Goal: Information Seeking & Learning: Learn about a topic

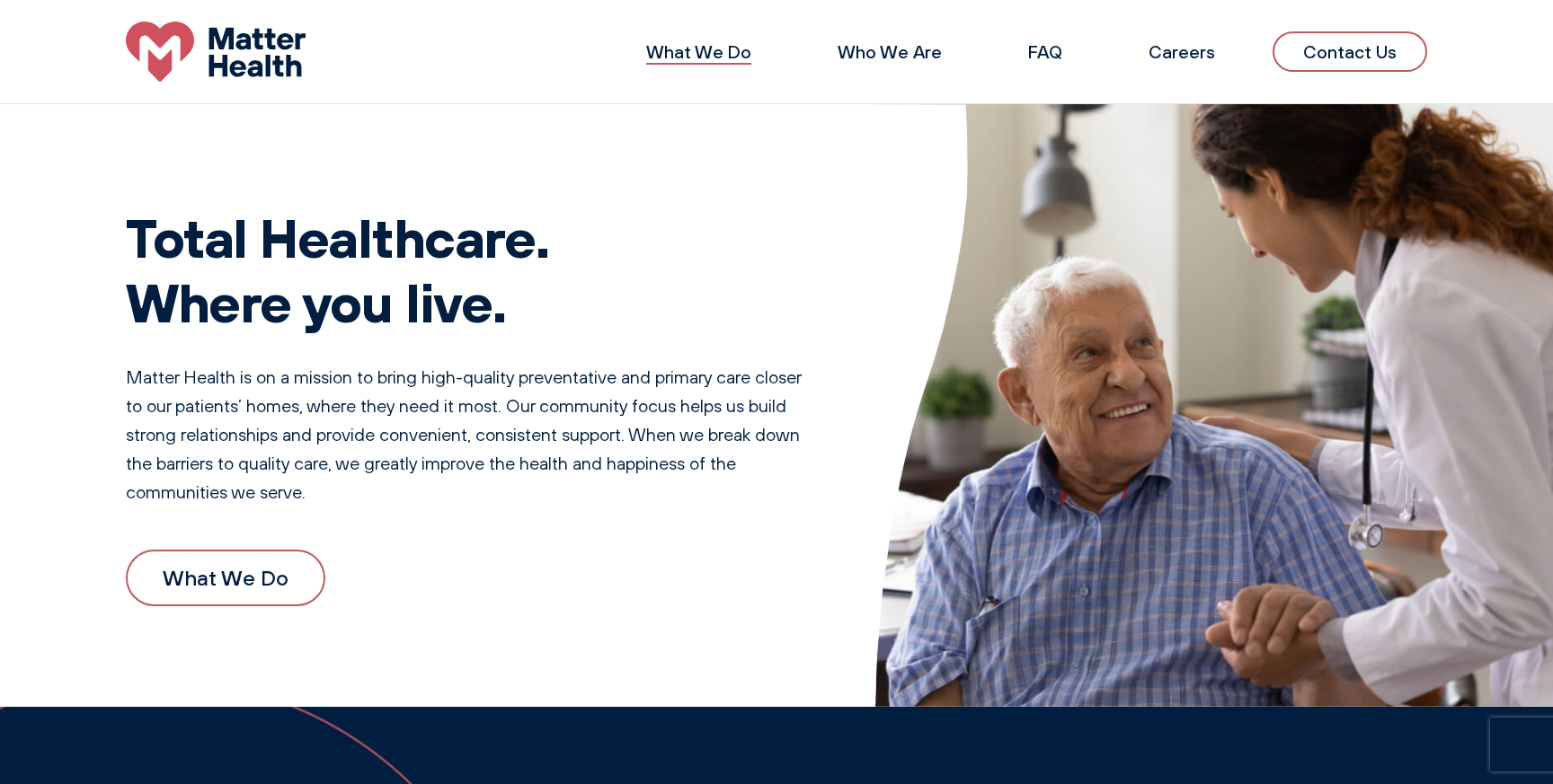
click at [707, 51] on link "What We Do" at bounding box center [699, 51] width 105 height 22
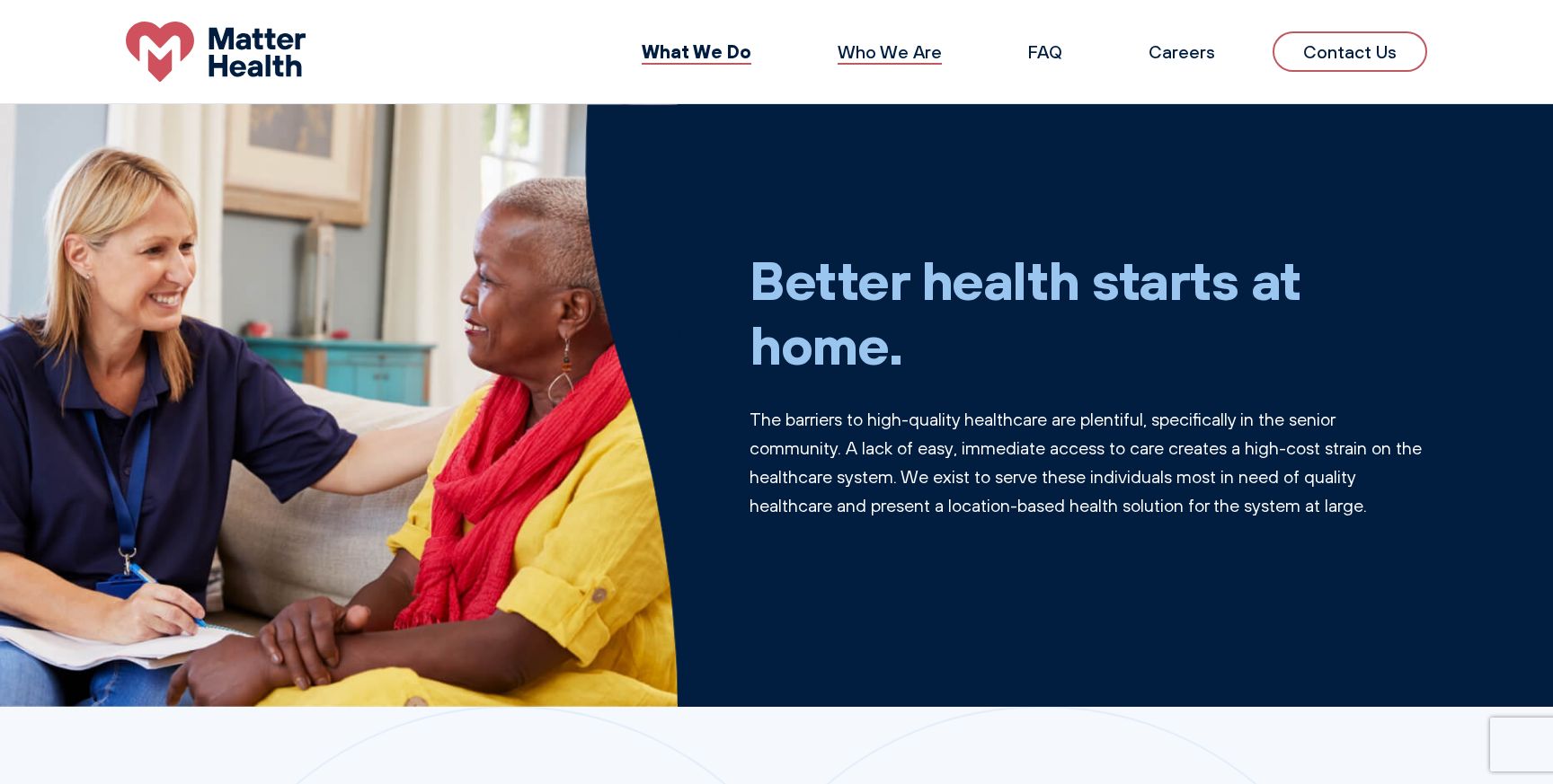
click at [876, 49] on link "Who We Are" at bounding box center [890, 51] width 104 height 22
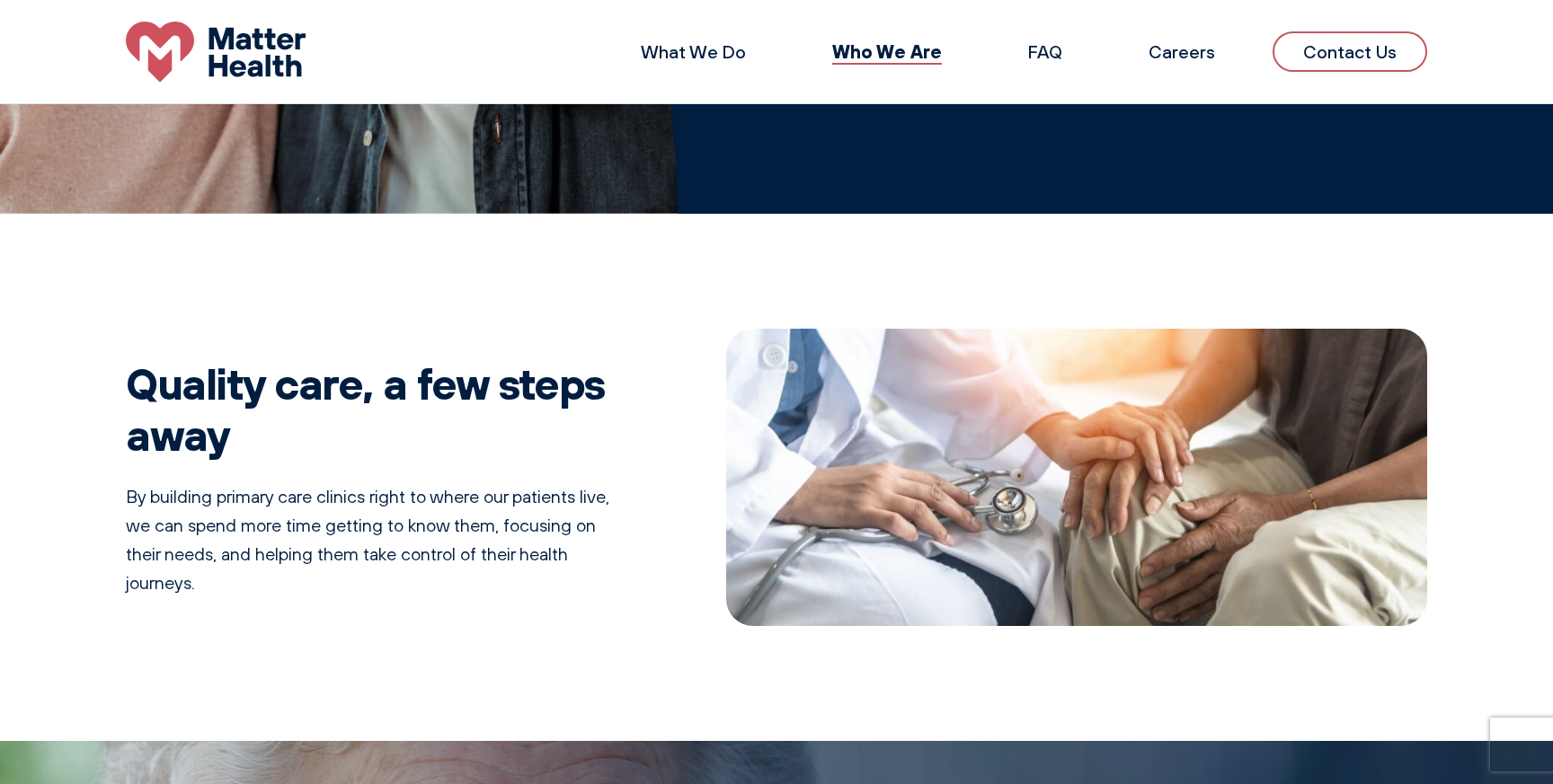
scroll to position [32, 0]
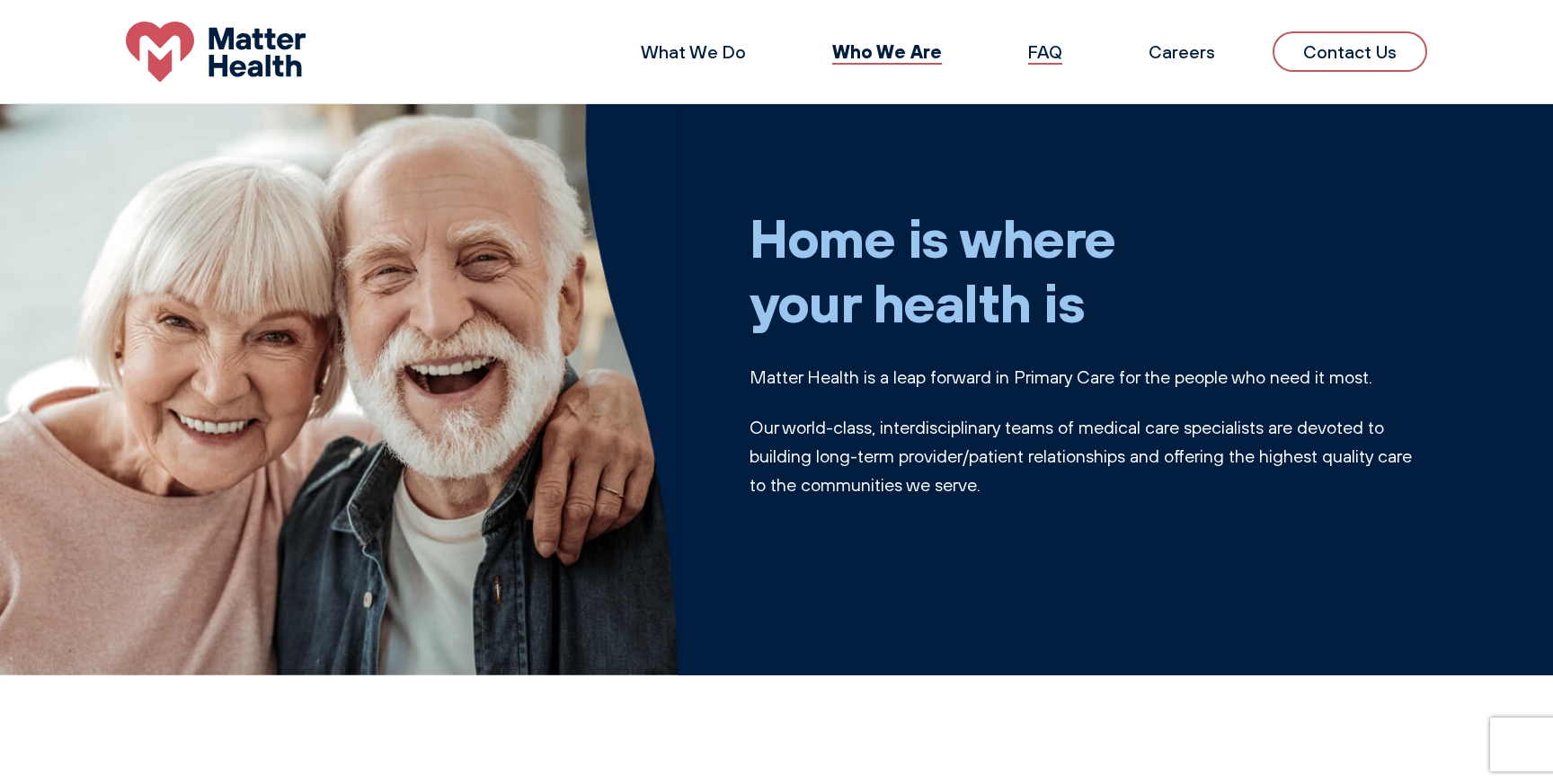
click at [1050, 49] on link "FAQ" at bounding box center [1045, 51] width 34 height 22
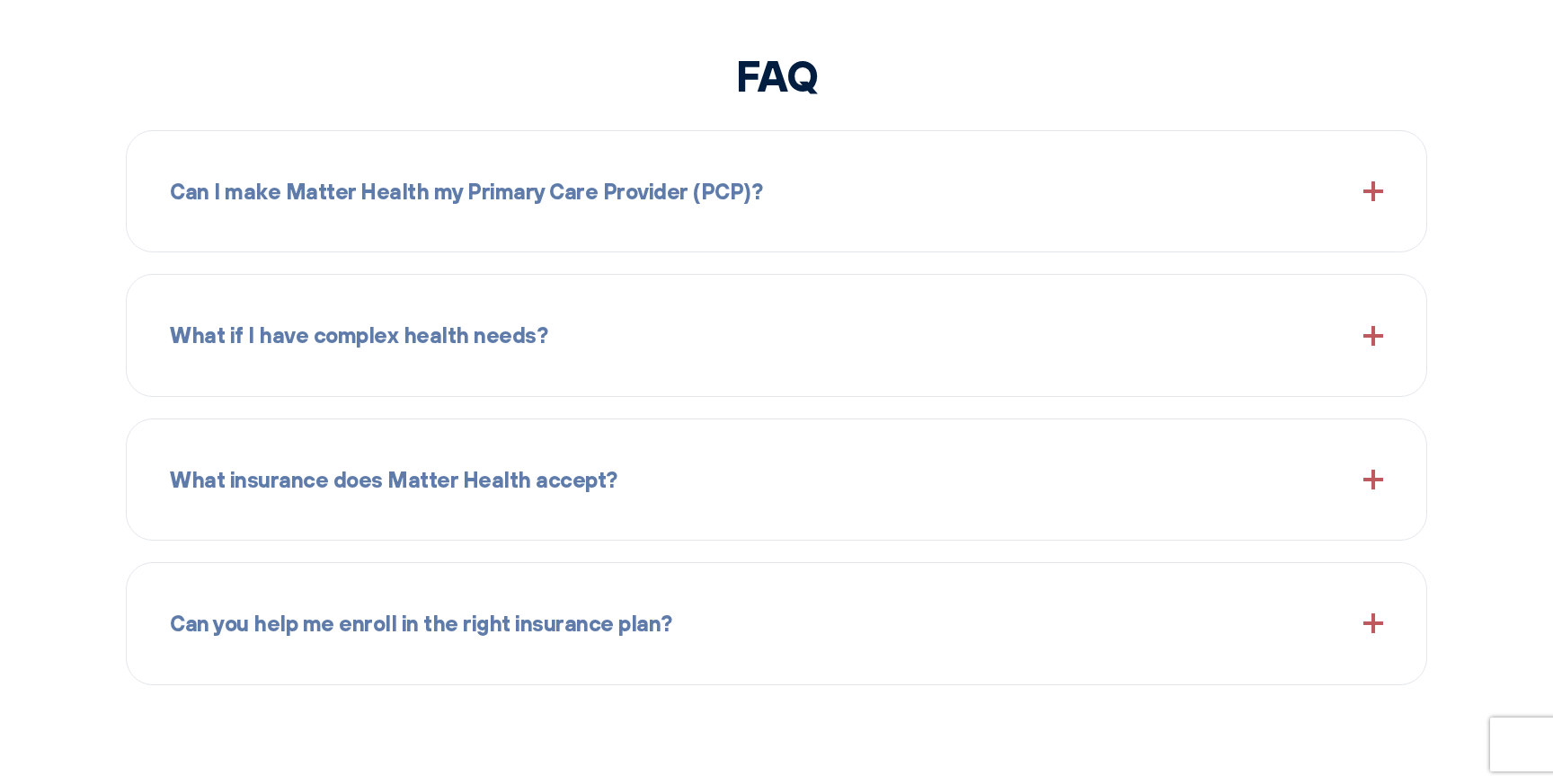
scroll to position [2087, 0]
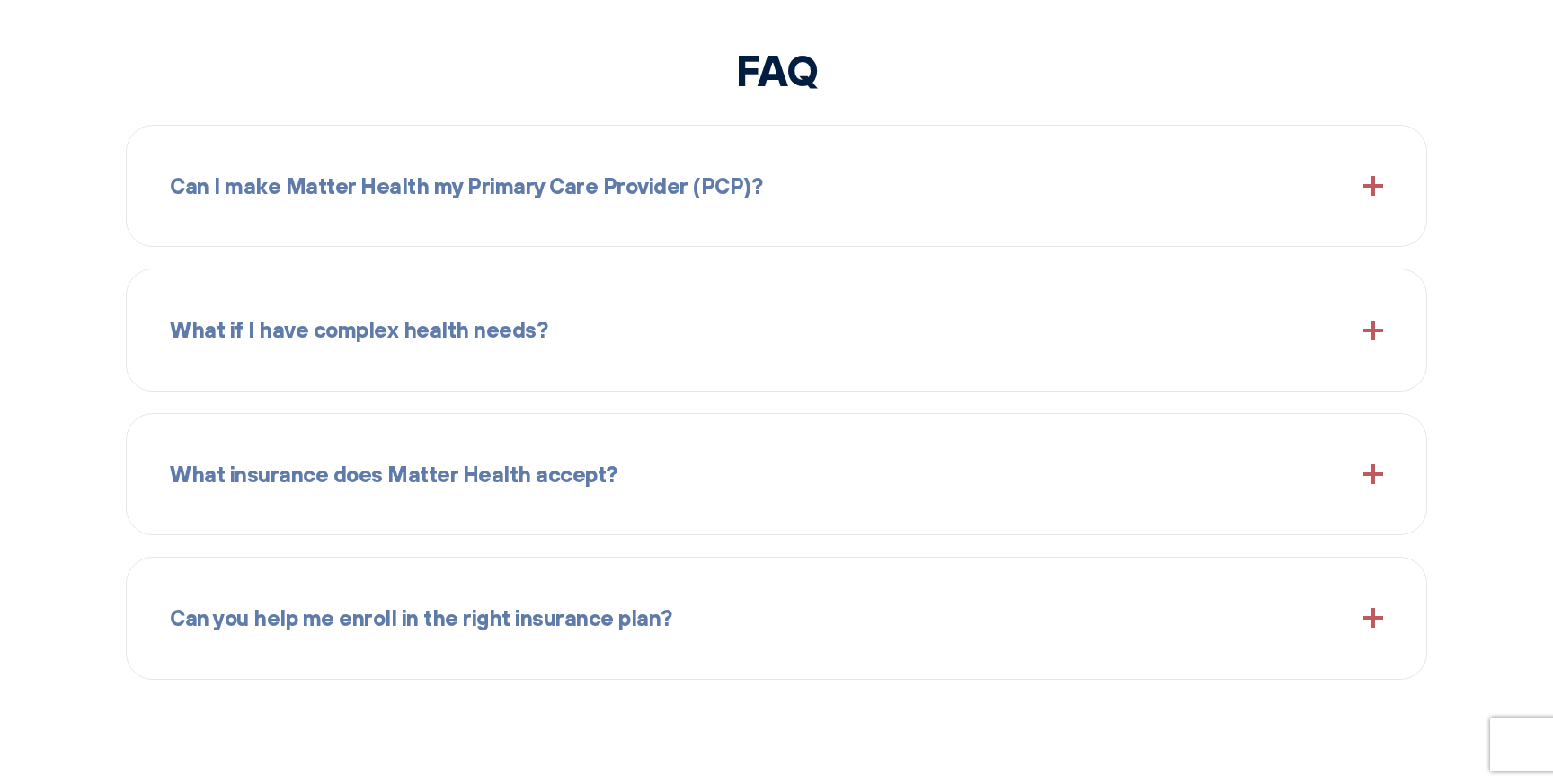
click at [569, 335] on div "What if I have complex health needs?" at bounding box center [776, 330] width 1214 height 77
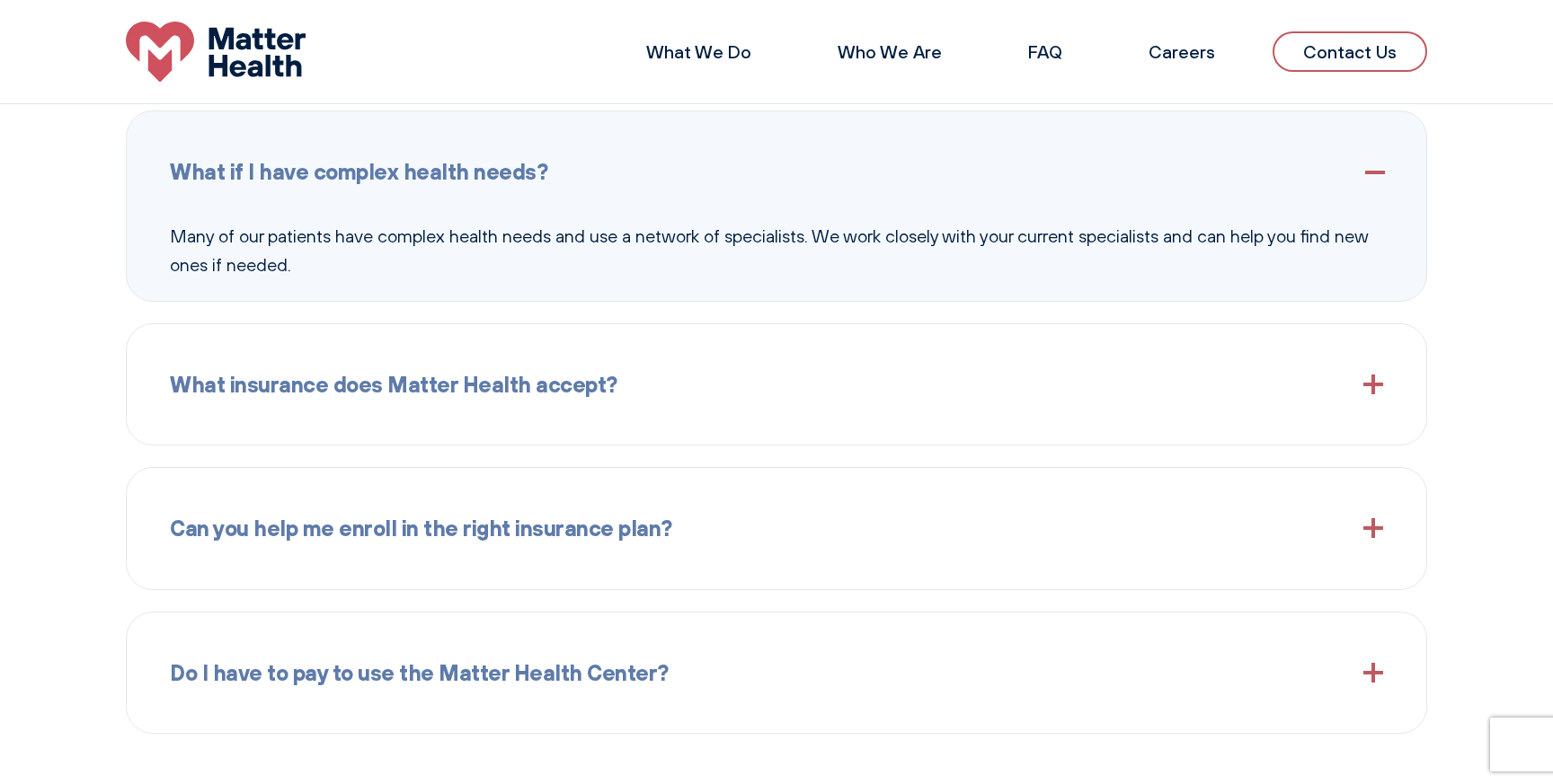
scroll to position [2242, 0]
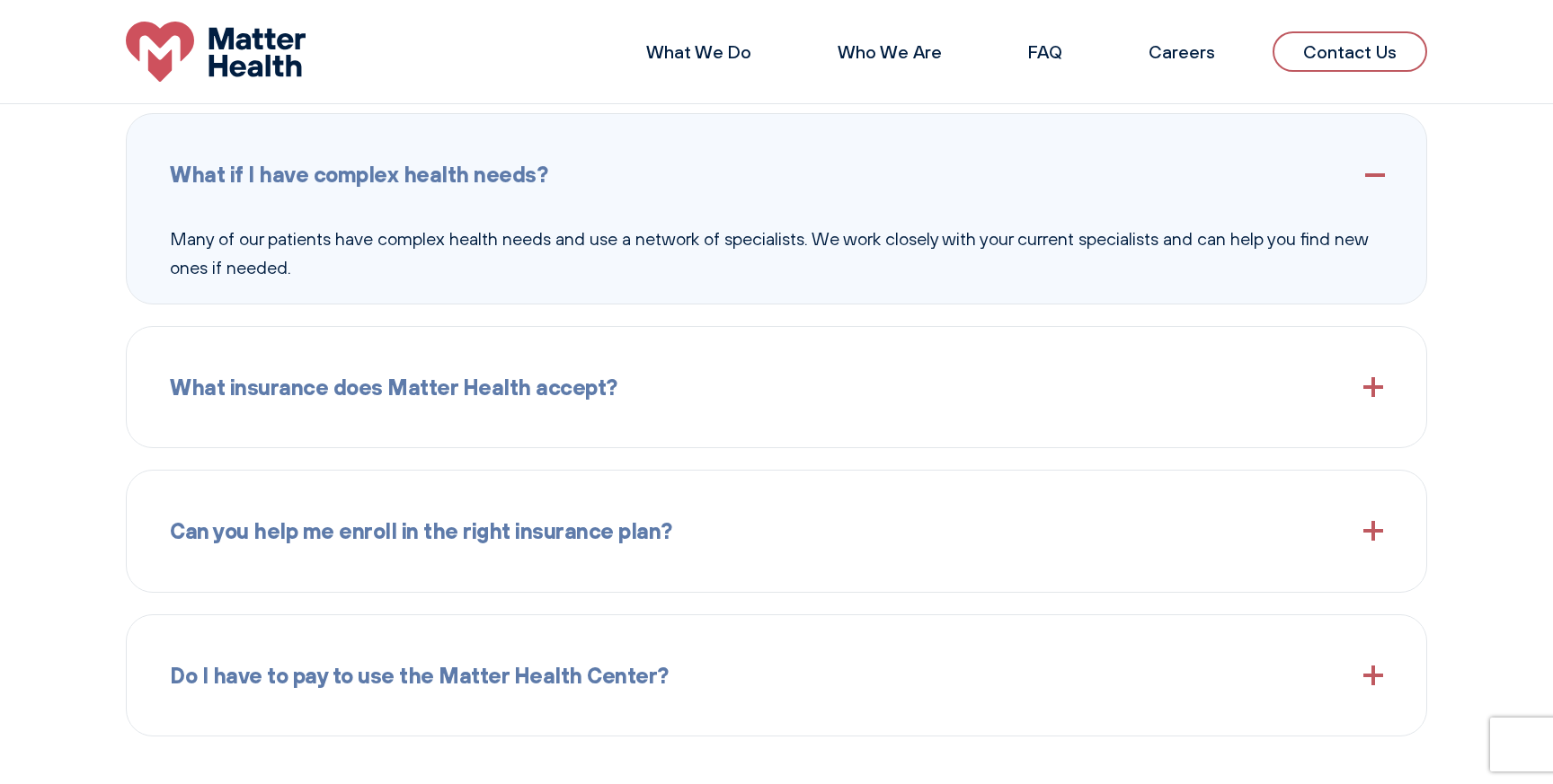
click at [552, 394] on span "What insurance does Matter Health accept?" at bounding box center [393, 387] width 448 height 34
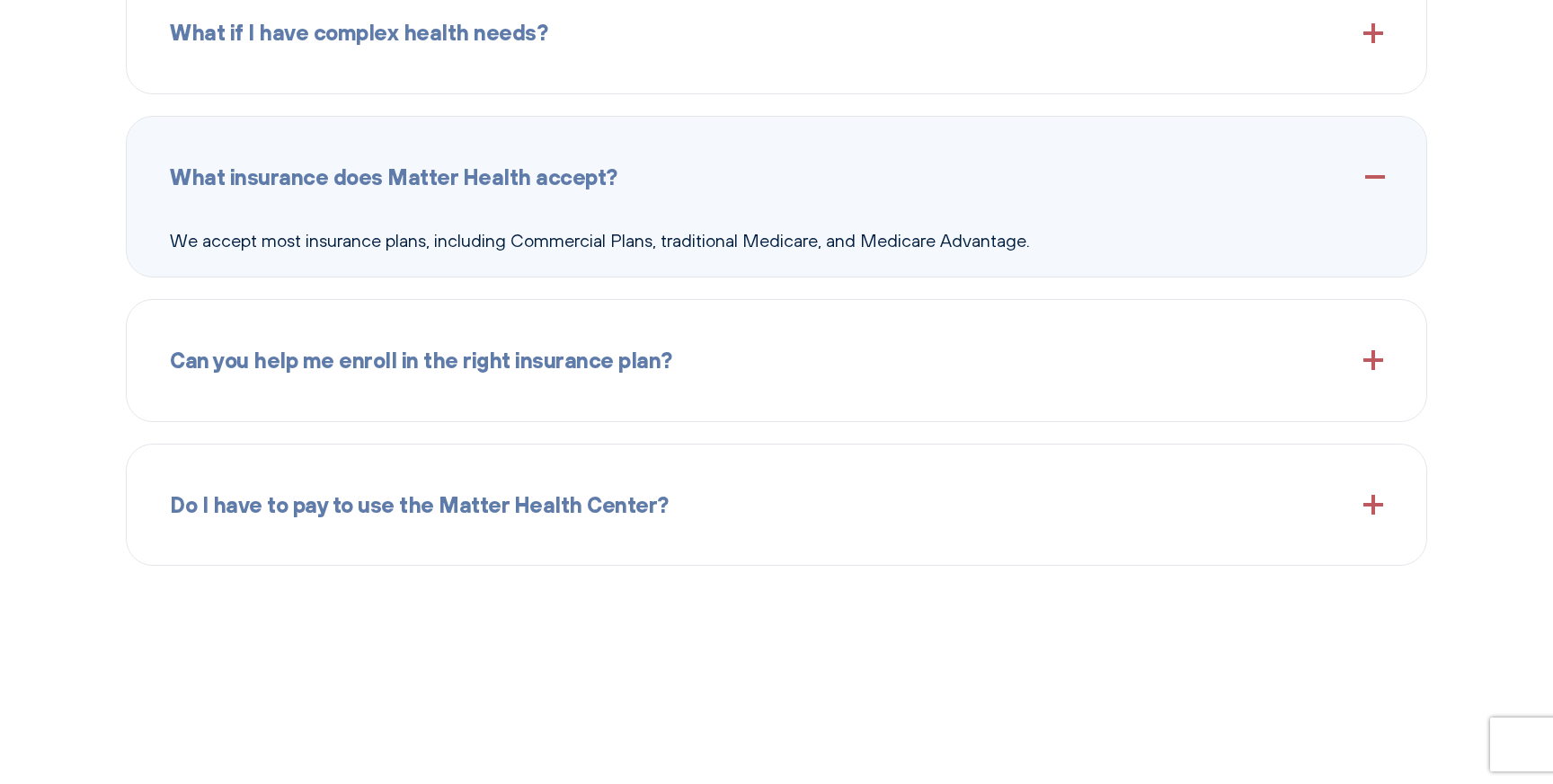
scroll to position [2387, 0]
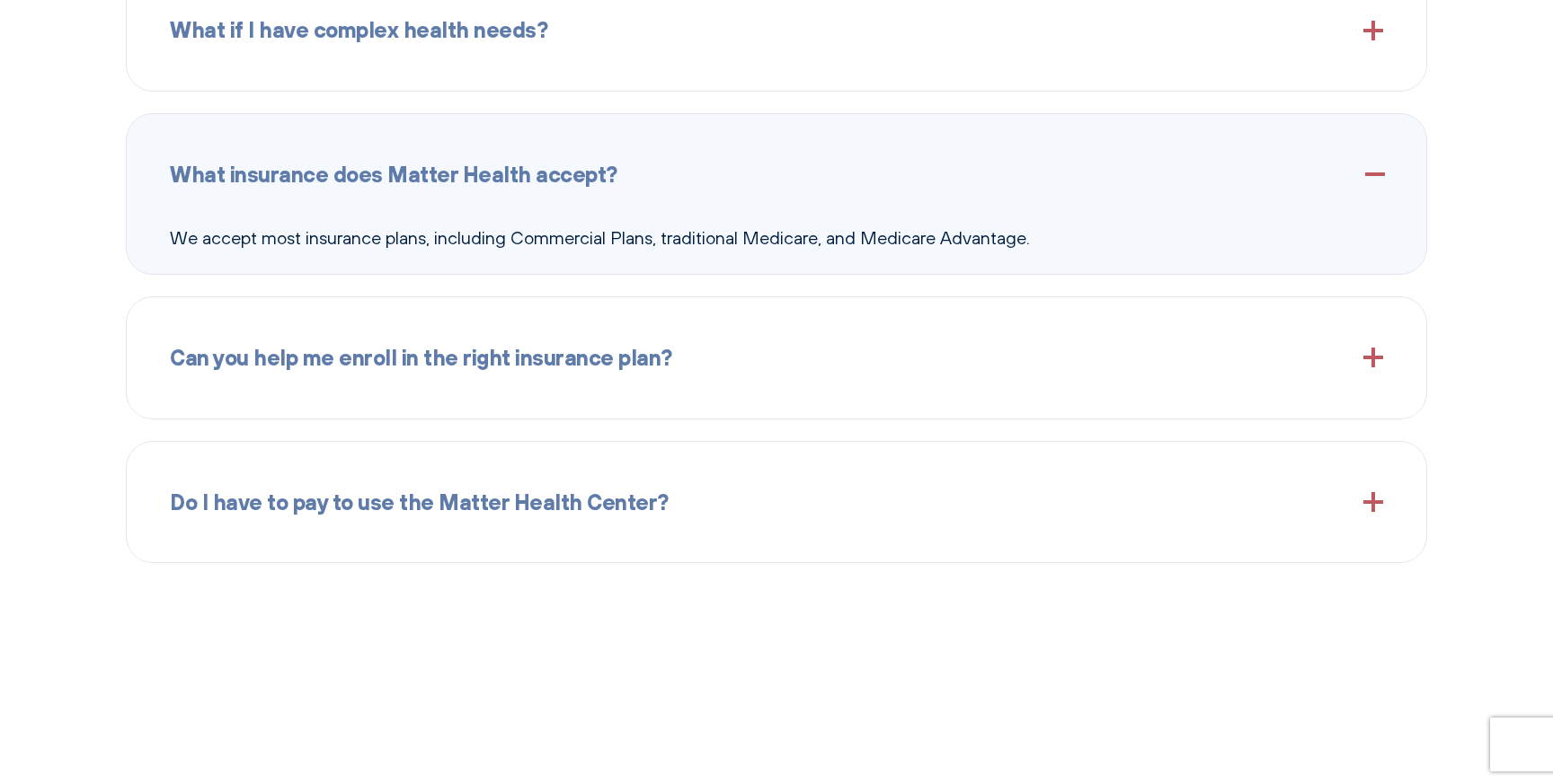
click at [562, 367] on span "Can you help me enroll in the right insurance plan?" at bounding box center [420, 358] width 502 height 34
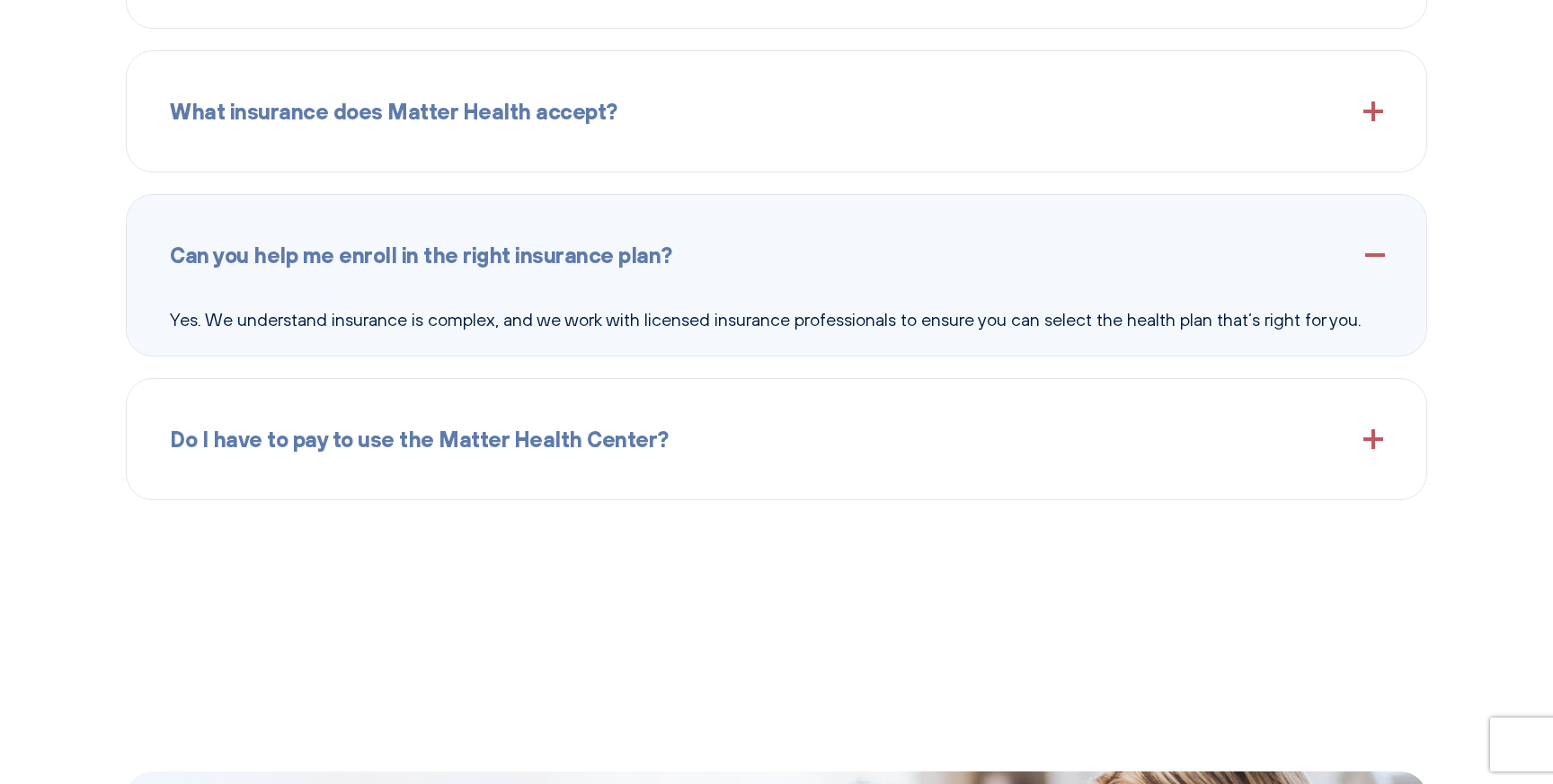
scroll to position [2467, 0]
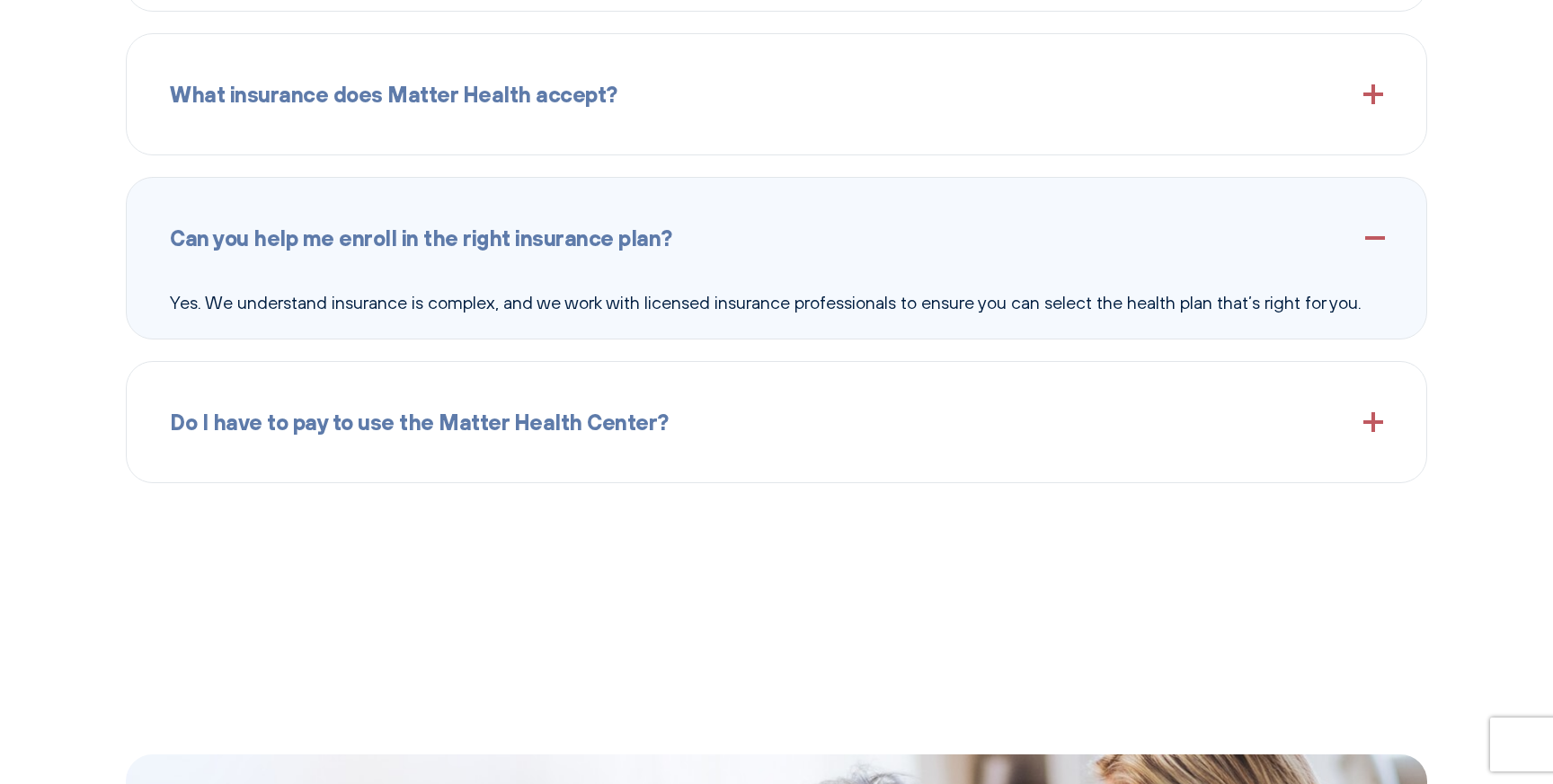
click at [510, 420] on span "Do I have to pay to use the Matter Health Center?" at bounding box center [419, 422] width 499 height 34
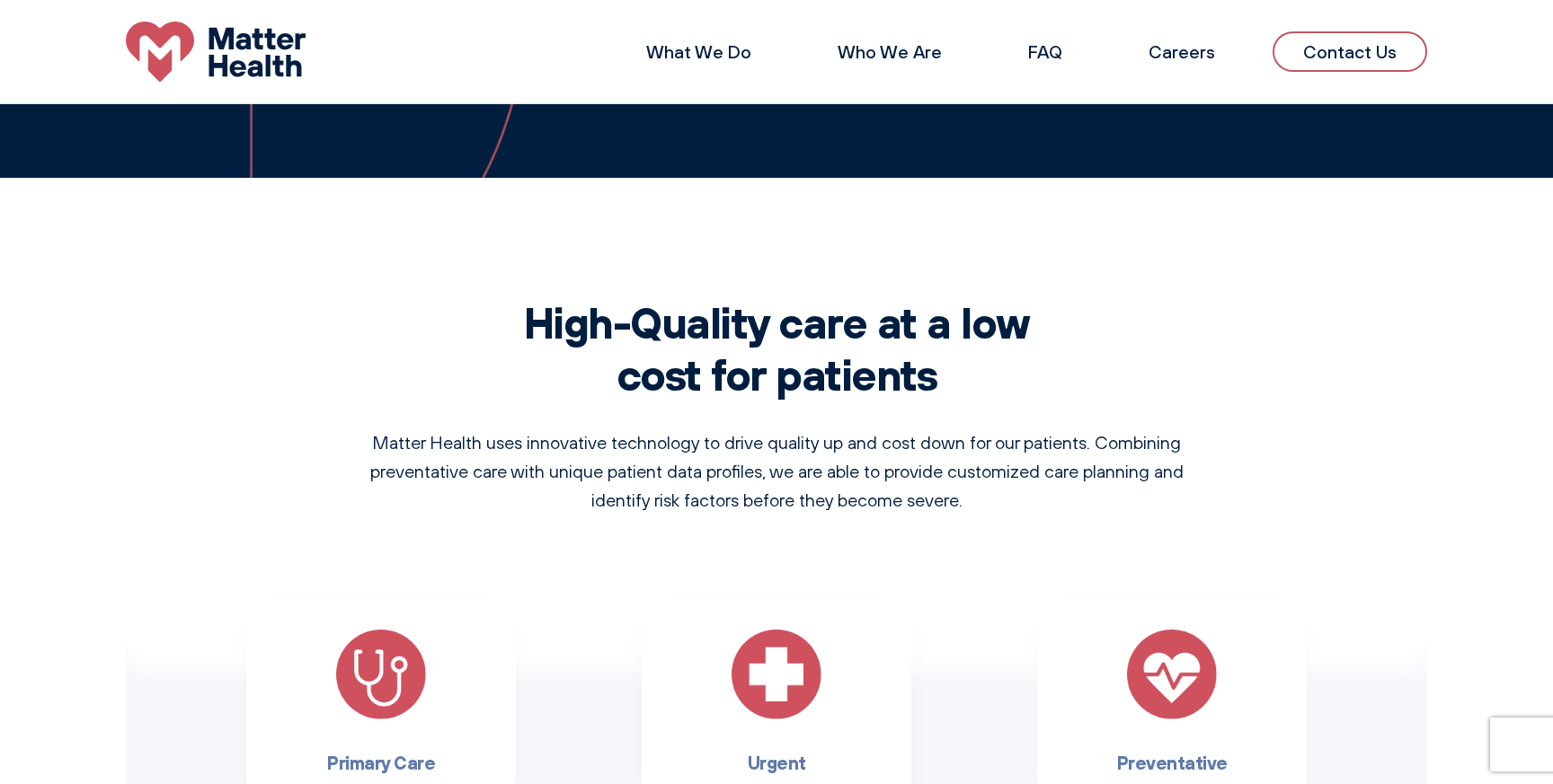
scroll to position [0, 0]
